Goal: Information Seeking & Learning: Learn about a topic

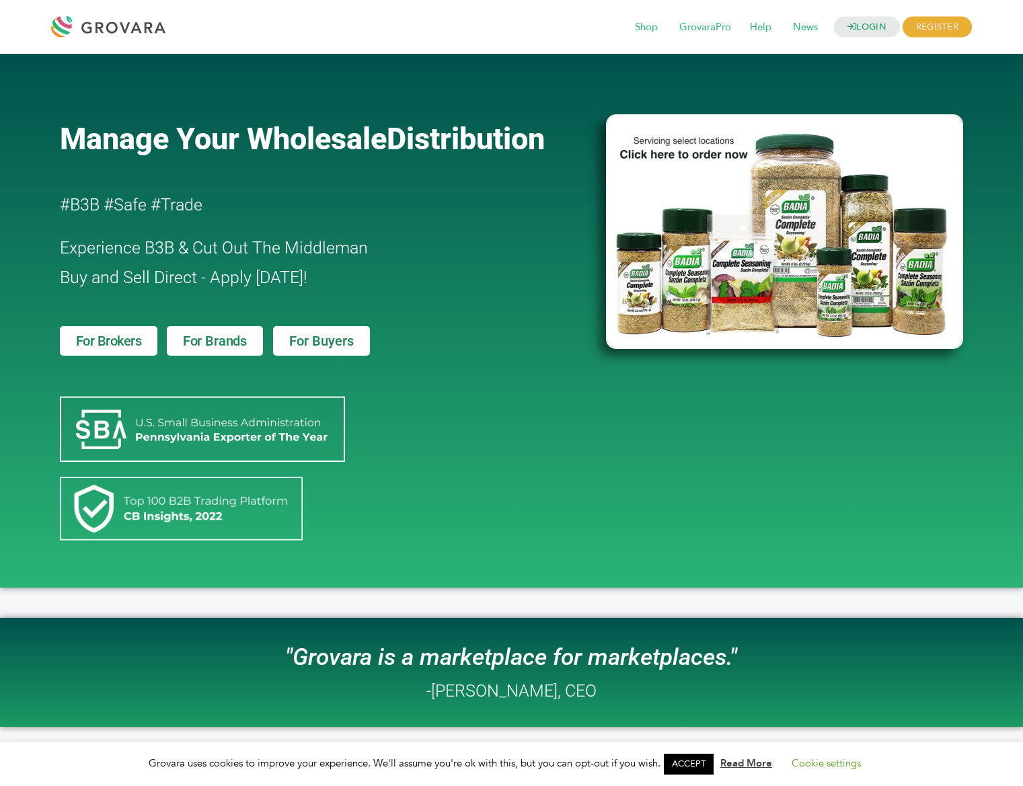
click at [204, 340] on span "For Brands" at bounding box center [215, 340] width 64 height 13
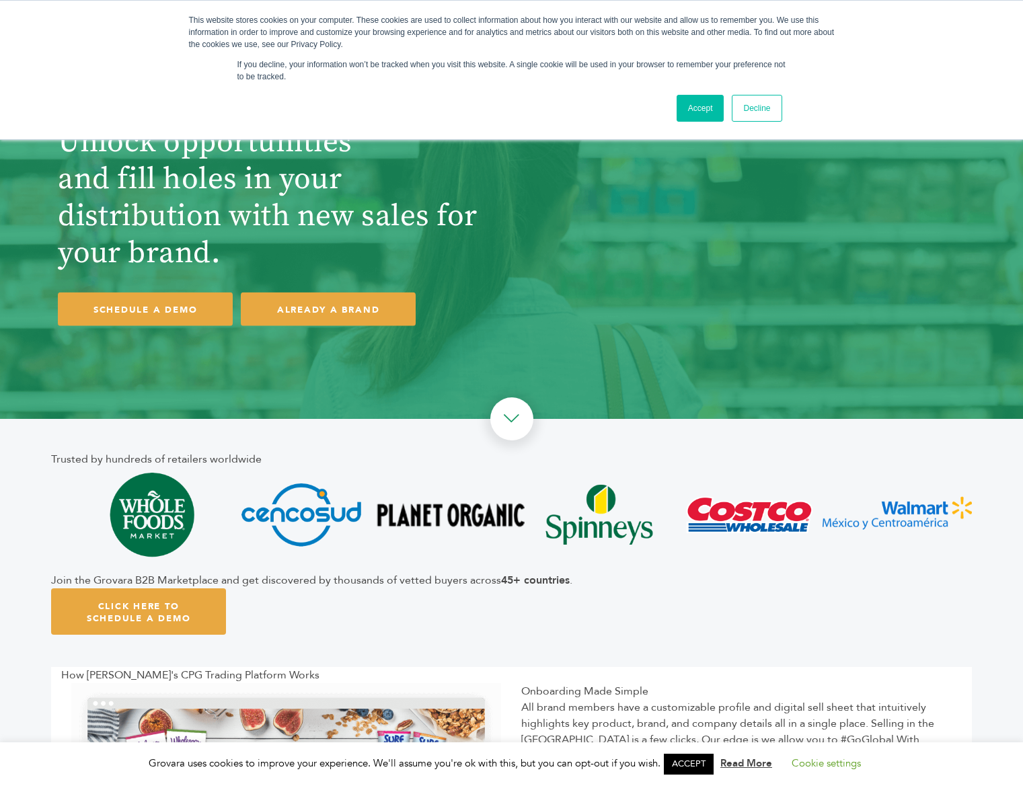
click at [756, 107] on link "Decline" at bounding box center [756, 108] width 50 height 27
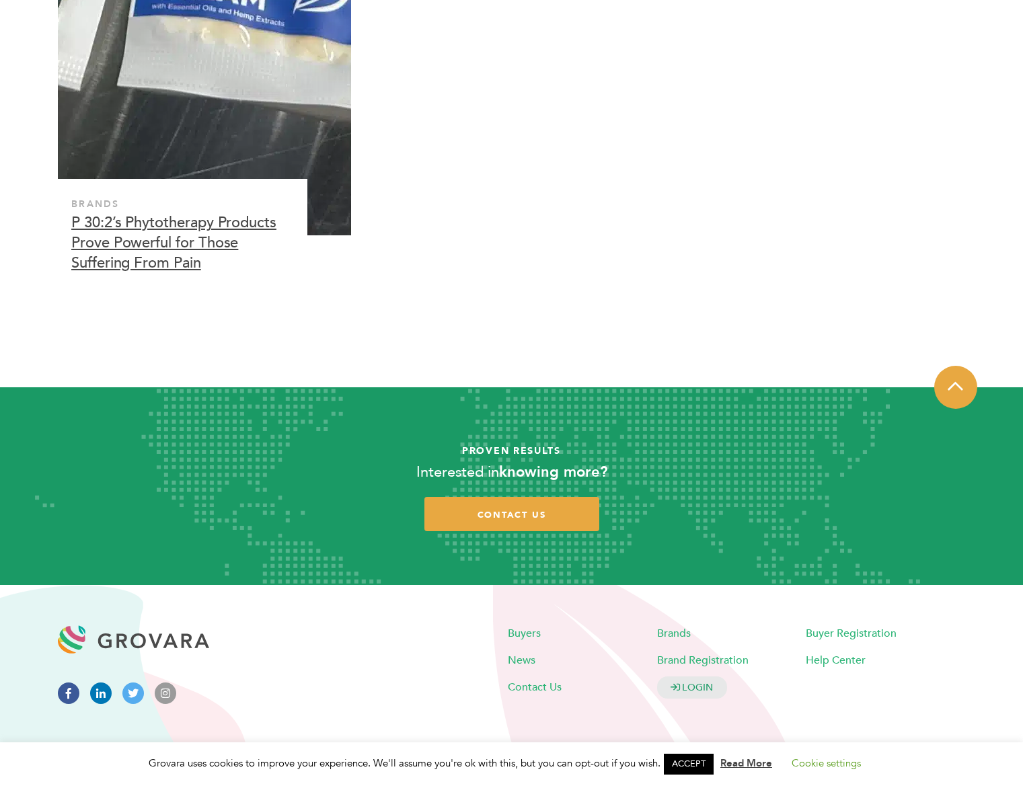
scroll to position [4248, 0]
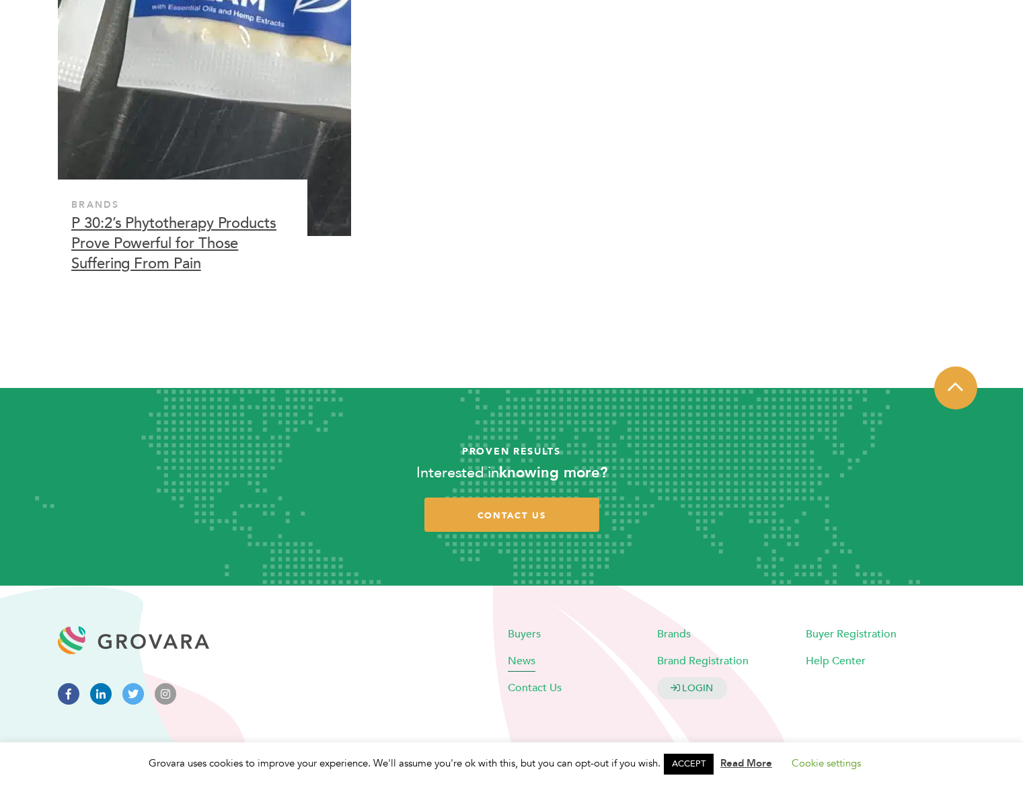
click at [522, 664] on span "News" at bounding box center [522, 660] width 28 height 15
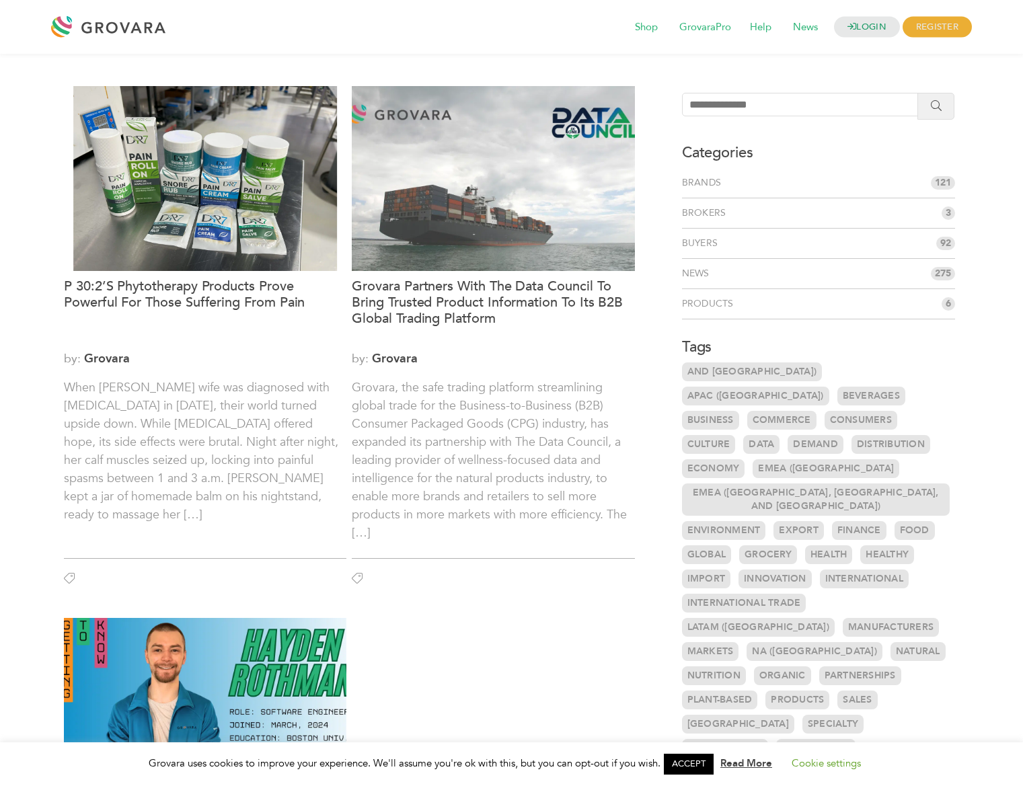
click at [938, 184] on span "121" at bounding box center [942, 182] width 24 height 13
click at [707, 184] on link "Brands" at bounding box center [704, 182] width 45 height 13
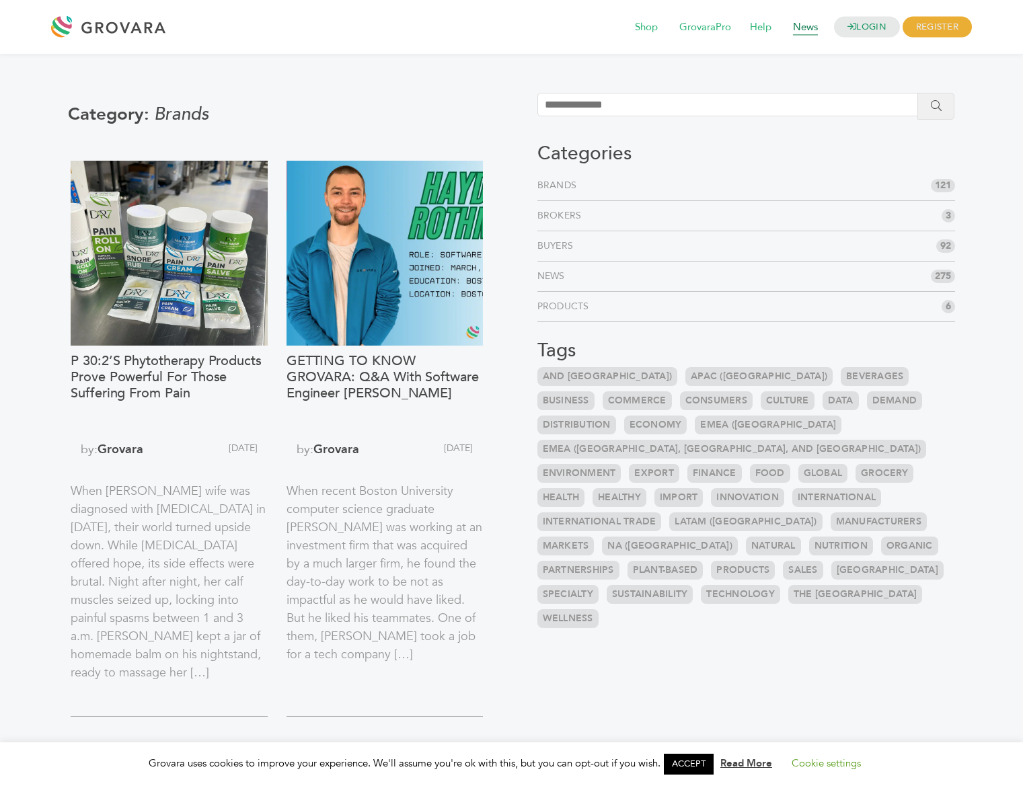
click at [797, 28] on span "News" at bounding box center [805, 28] width 44 height 26
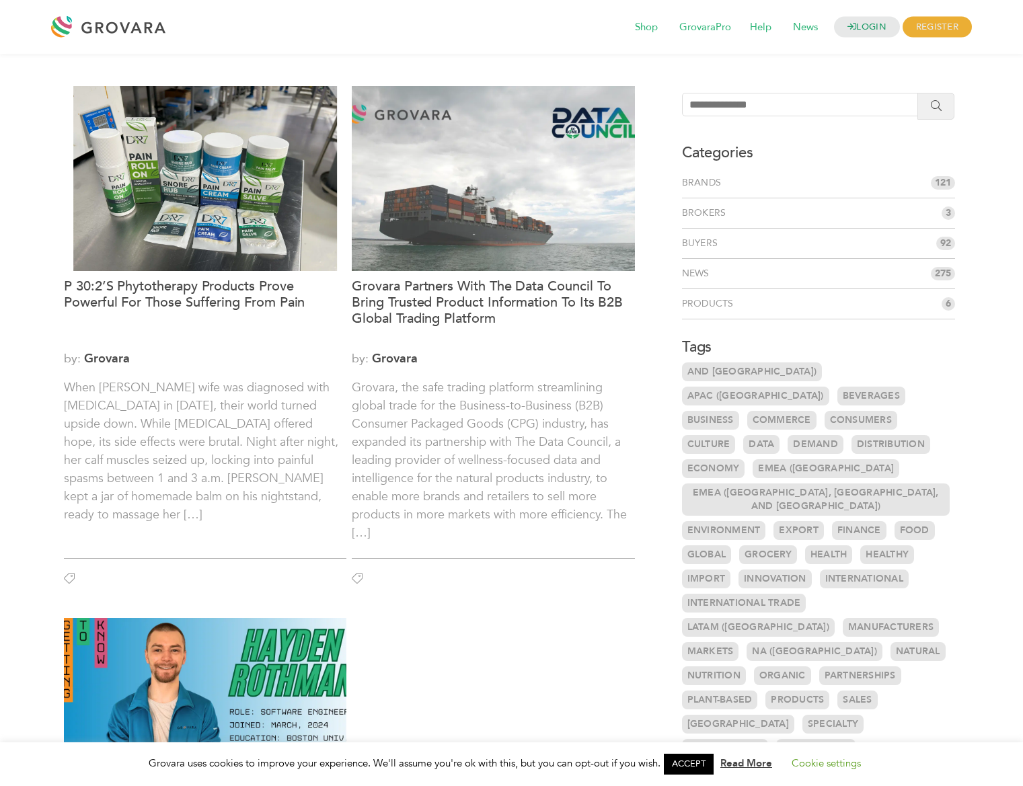
click at [731, 301] on link "Products" at bounding box center [710, 303] width 57 height 13
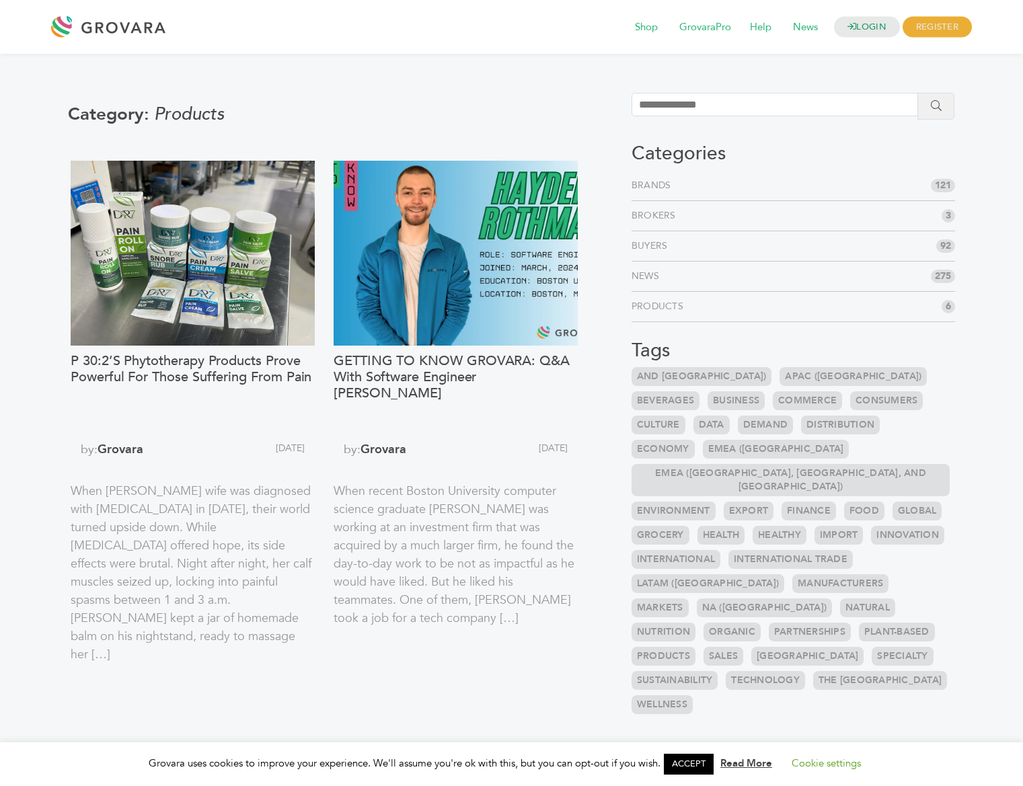
click at [660, 186] on link "Brands" at bounding box center [653, 185] width 45 height 13
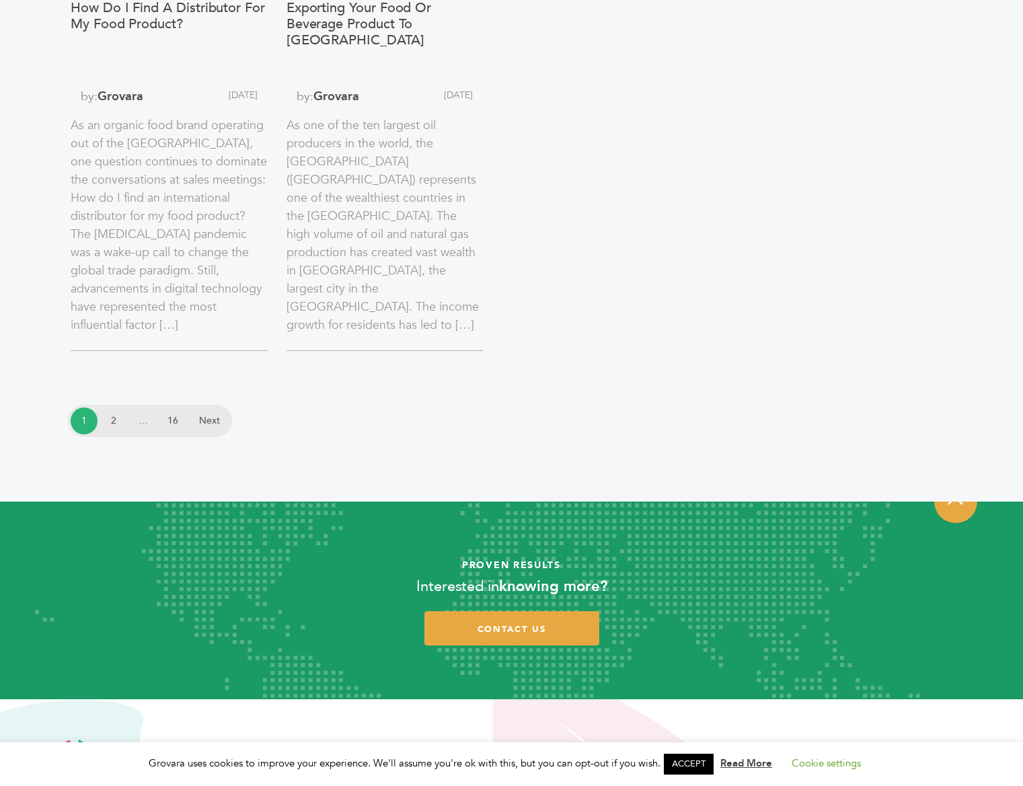
scroll to position [2247, 0]
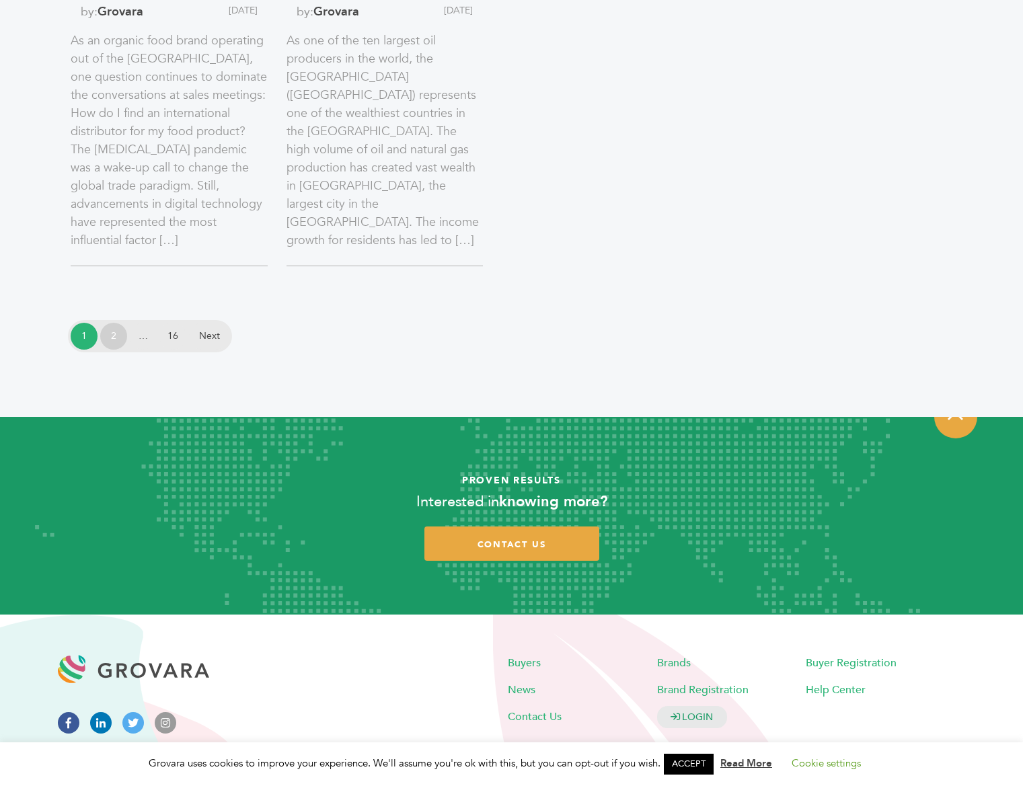
click at [114, 337] on link "2" at bounding box center [113, 336] width 27 height 27
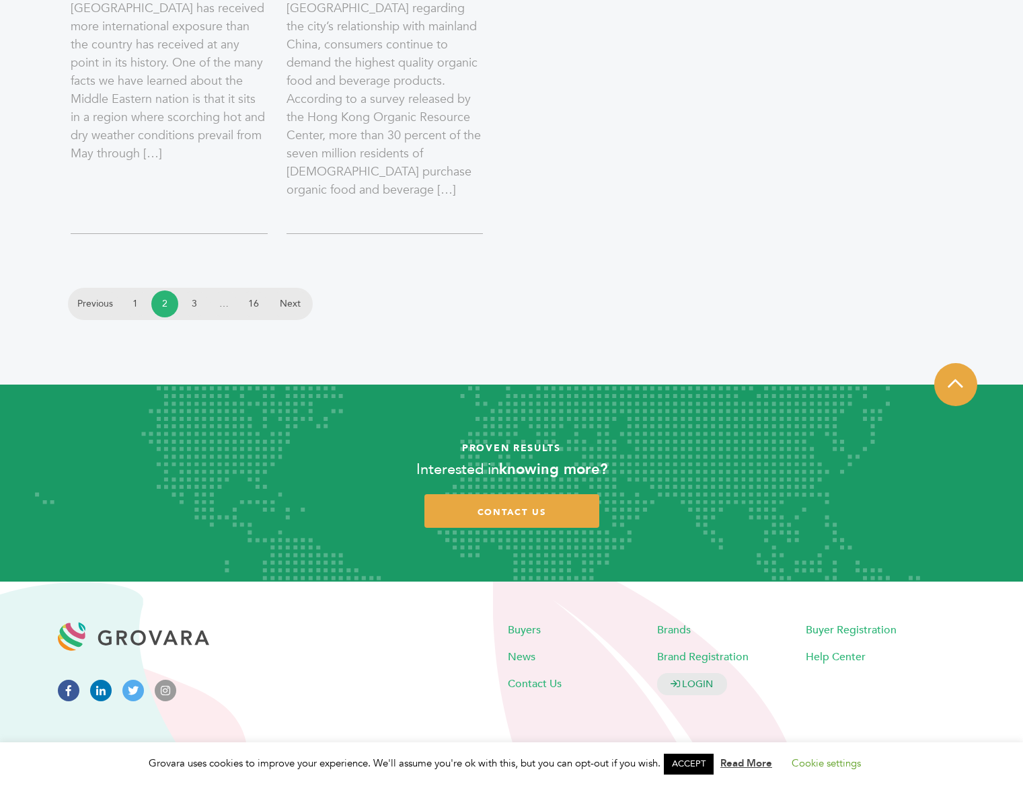
scroll to position [2230, 0]
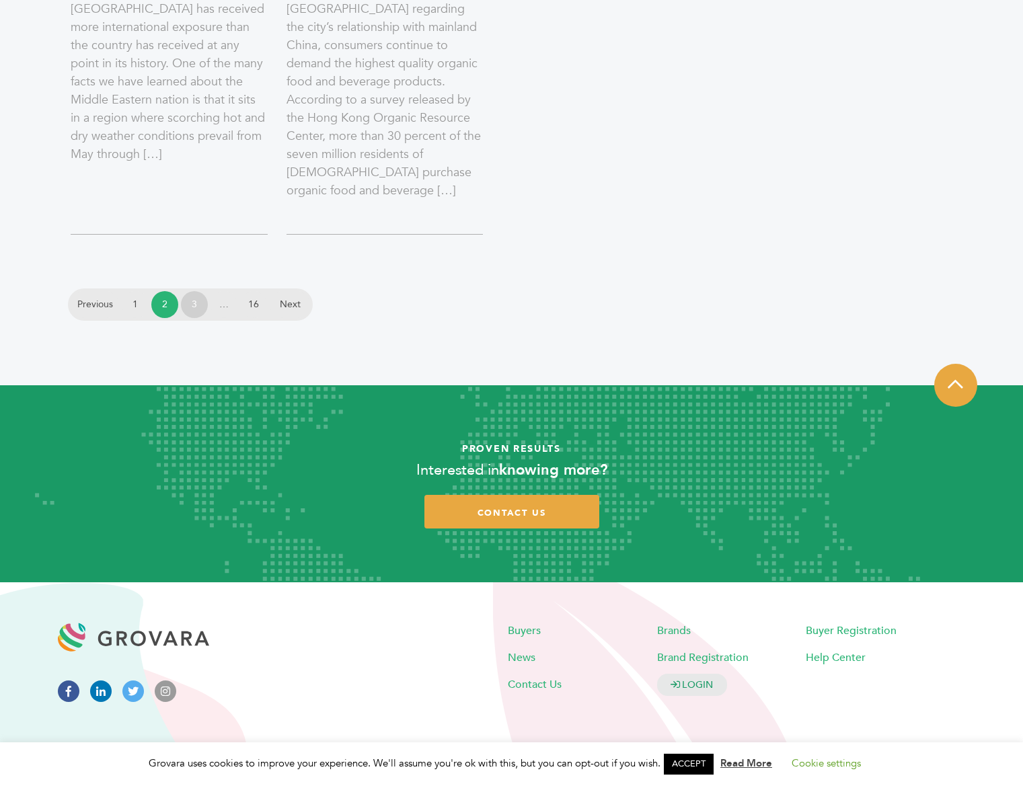
click at [194, 301] on link "3" at bounding box center [194, 304] width 27 height 27
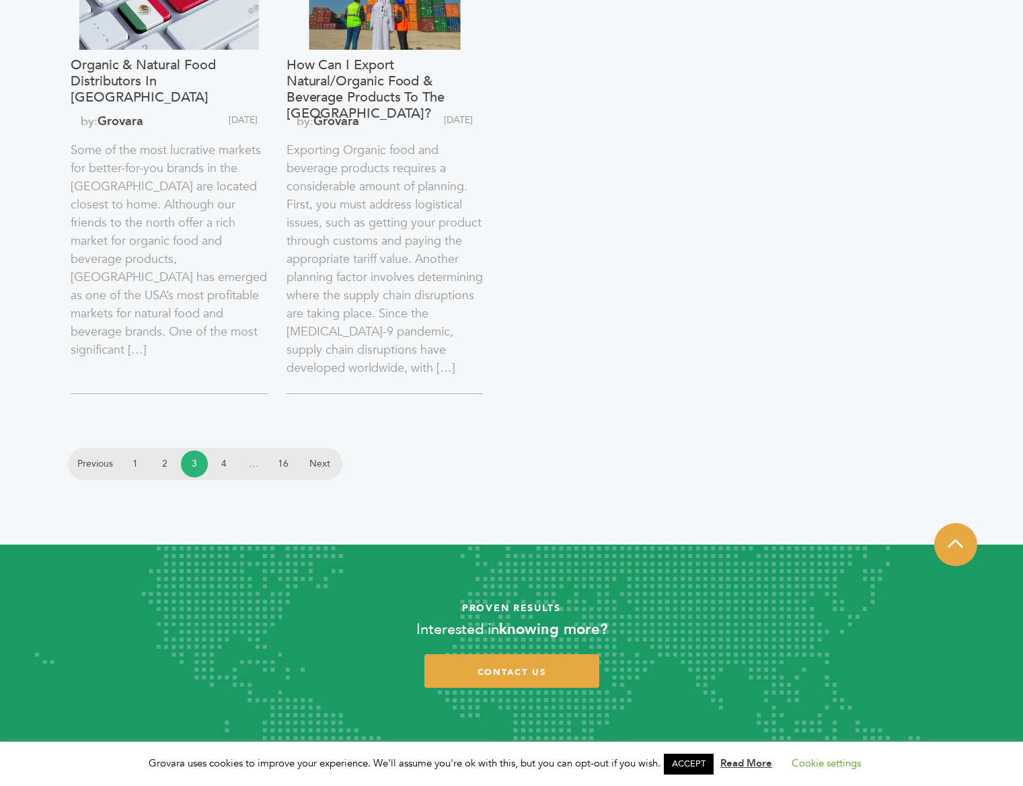
scroll to position [1697, 0]
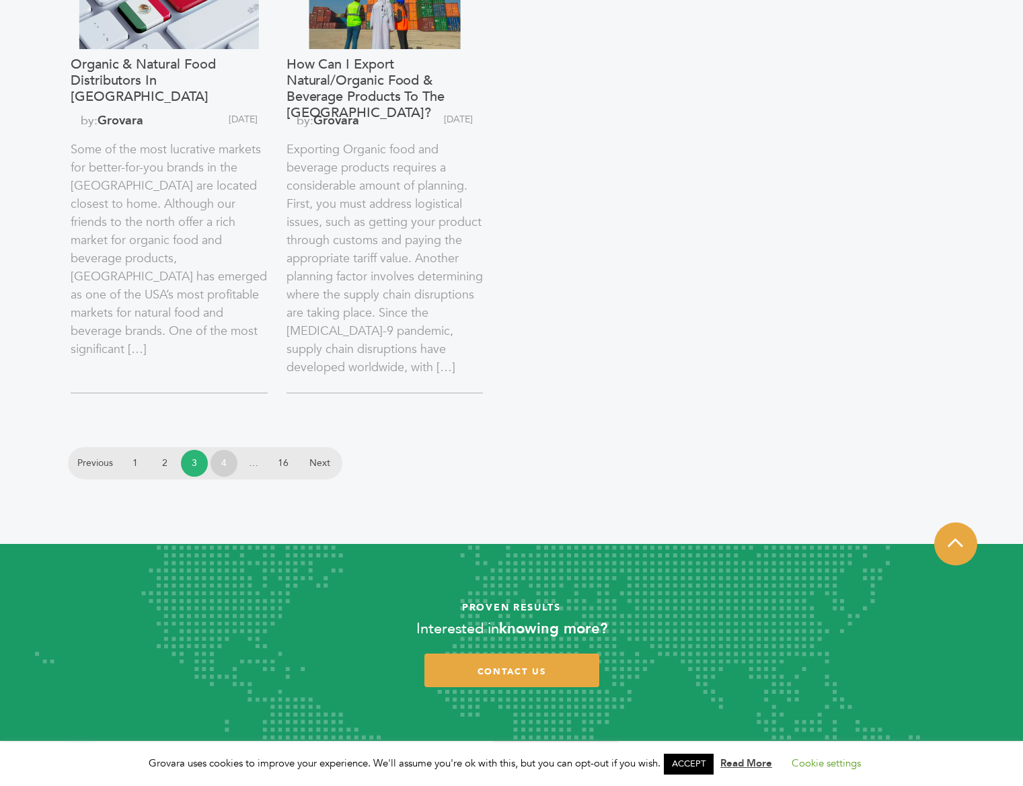
click at [225, 467] on link "4" at bounding box center [223, 463] width 27 height 27
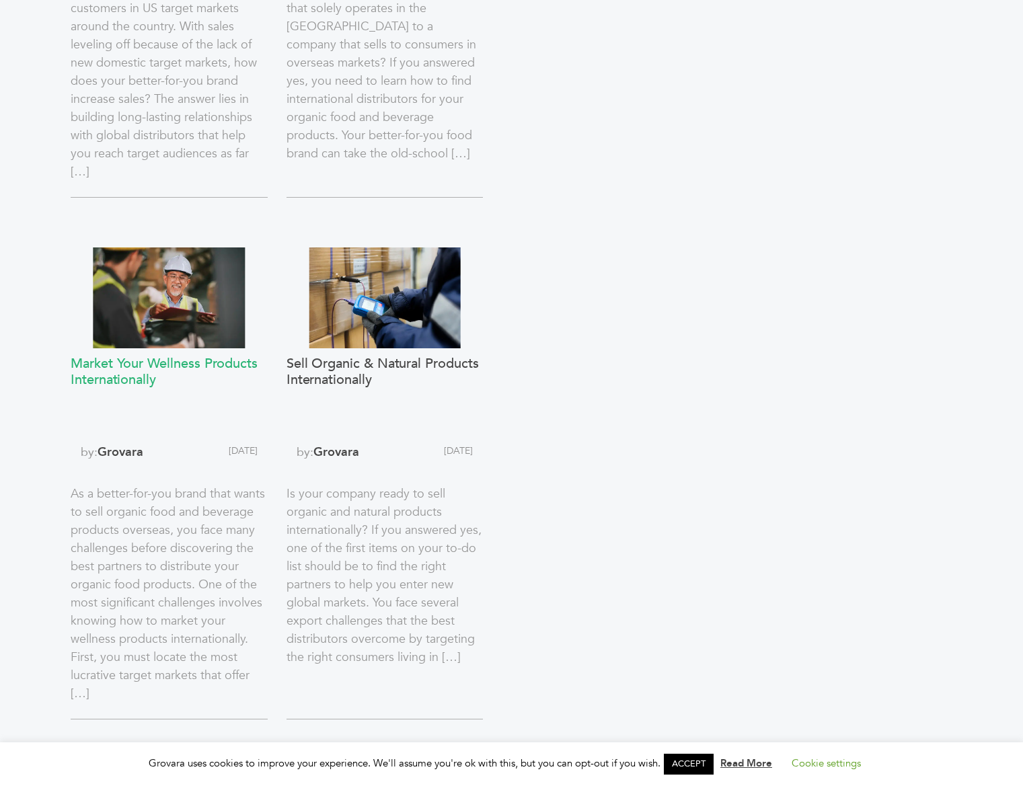
scroll to position [959, 0]
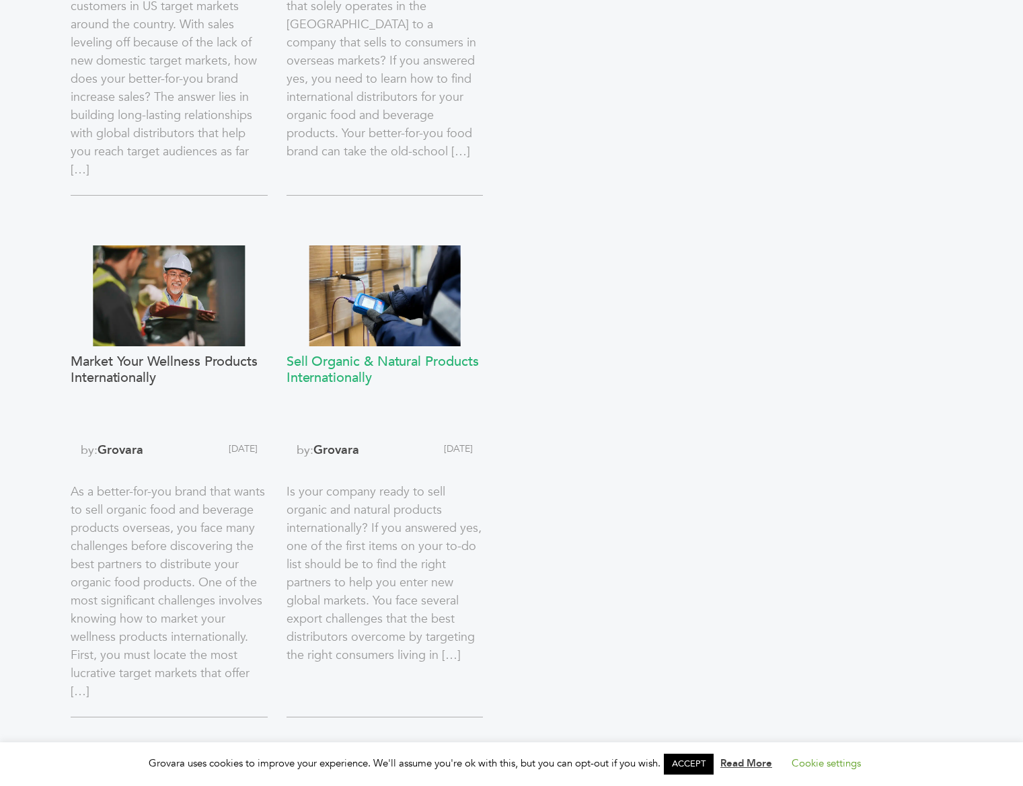
click at [395, 362] on h3 "Sell Organic & Natural Products Internationally" at bounding box center [384, 394] width 197 height 81
click at [181, 364] on h3 "Market Your Wellness Products Internationally" at bounding box center [169, 394] width 197 height 81
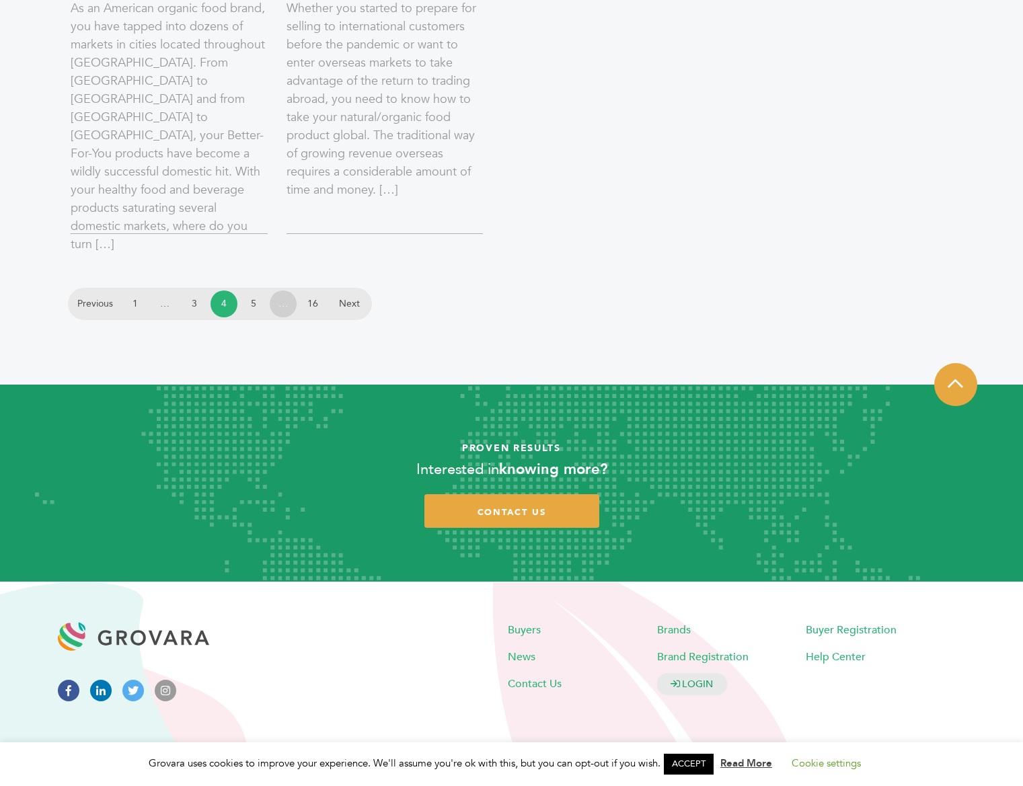
scroll to position [1963, 0]
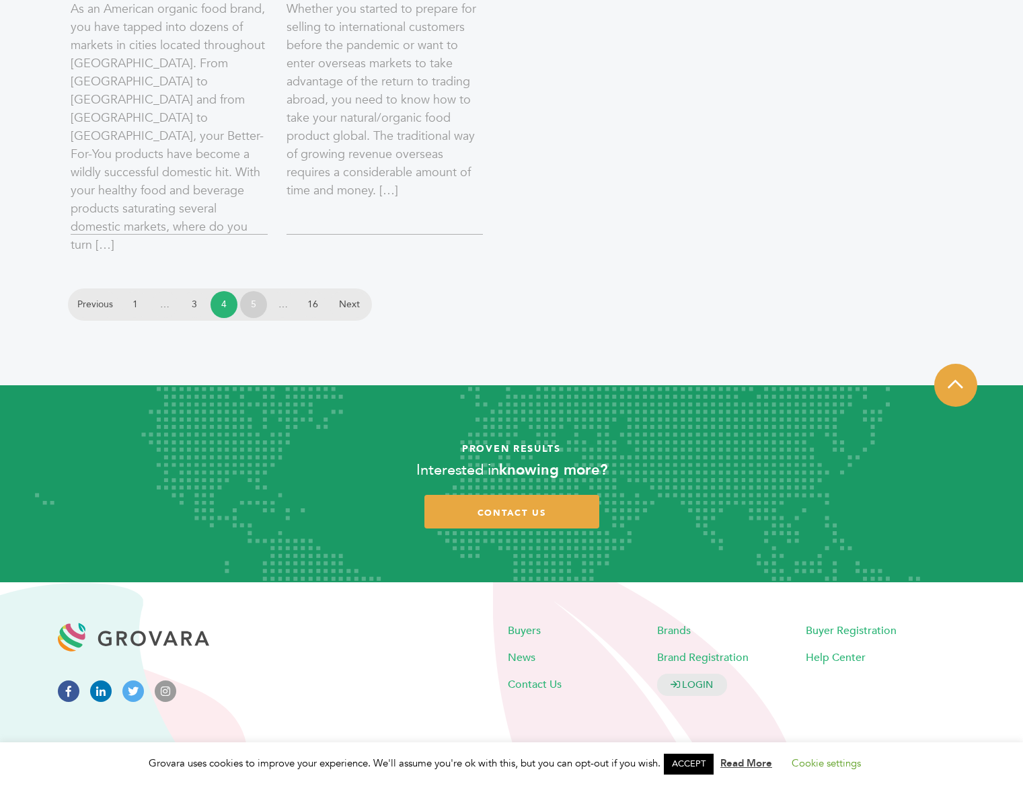
click at [255, 307] on link "5" at bounding box center [253, 304] width 27 height 27
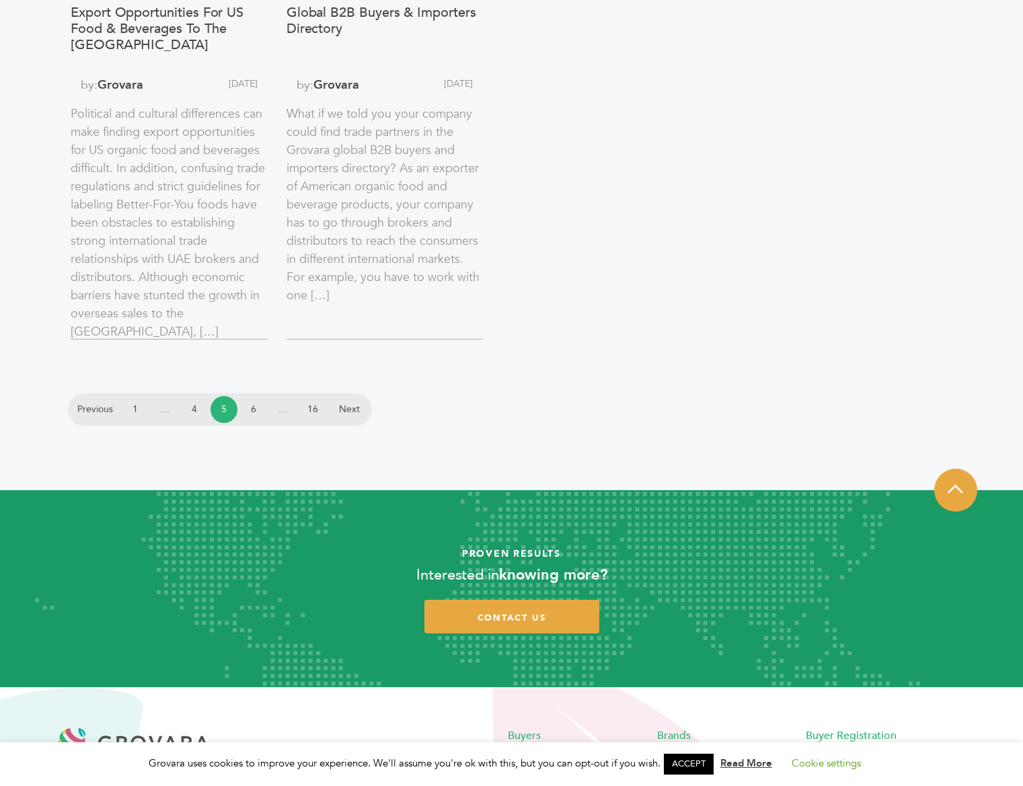
scroll to position [1769, 0]
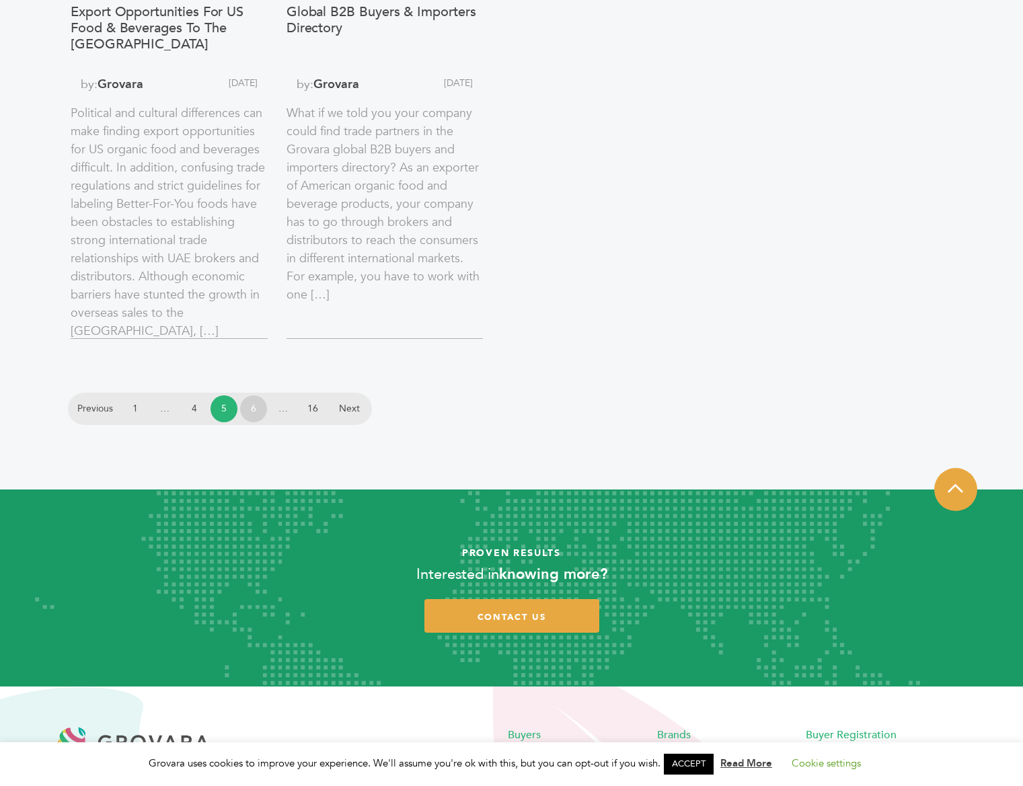
click at [251, 408] on link "6" at bounding box center [253, 408] width 27 height 27
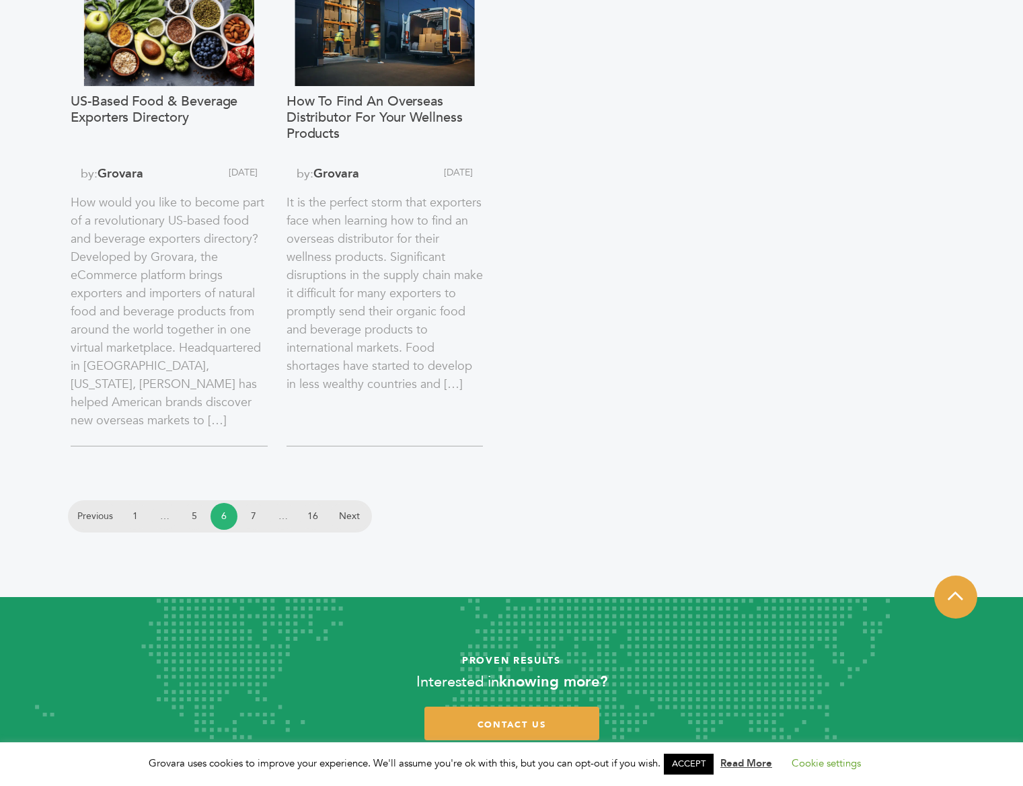
scroll to position [1708, 0]
click at [253, 520] on link "7" at bounding box center [253, 517] width 27 height 27
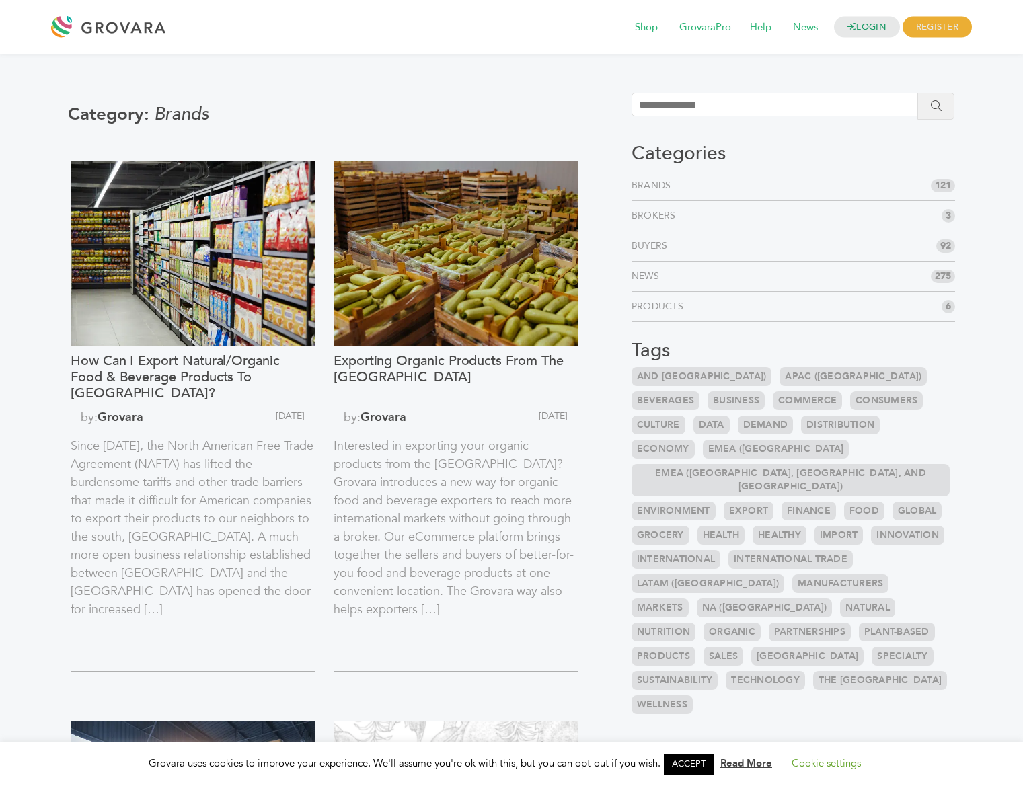
drag, startPoint x: 670, startPoint y: 105, endPoint x: 678, endPoint y: 106, distance: 8.1
click at [671, 105] on input "search" at bounding box center [780, 105] width 298 height 24
type input "*********"
click at [936, 106] on button "submit" at bounding box center [935, 106] width 37 height 27
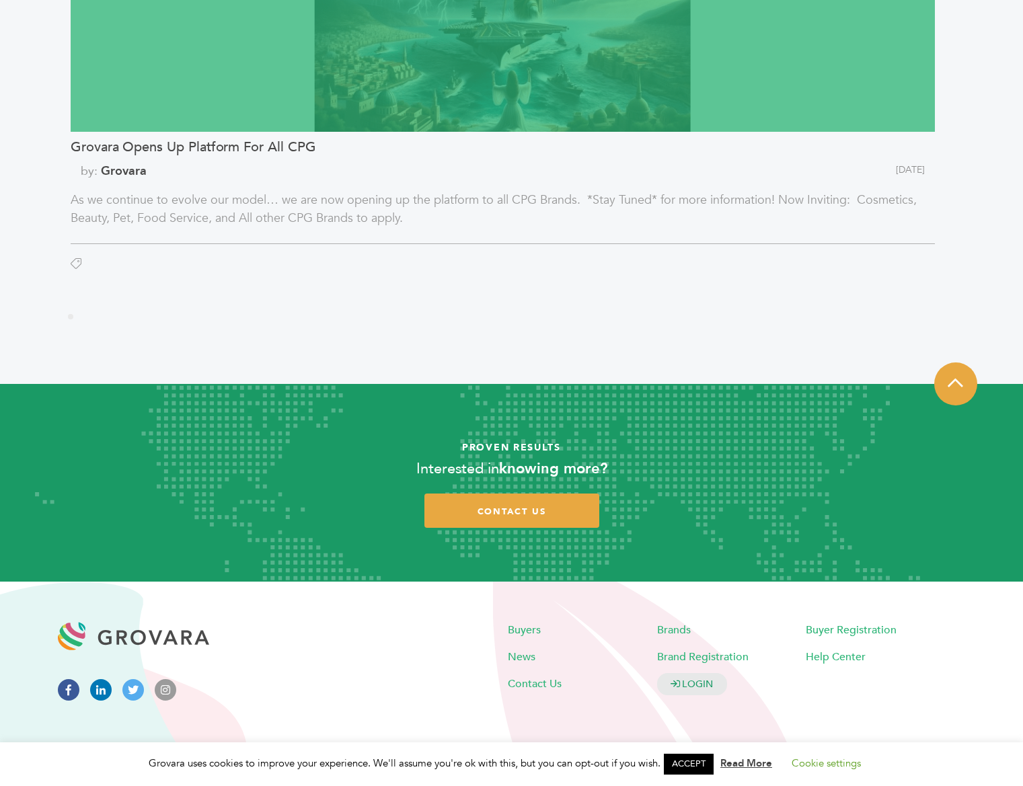
scroll to position [218, 0]
